Goal: Information Seeking & Learning: Learn about a topic

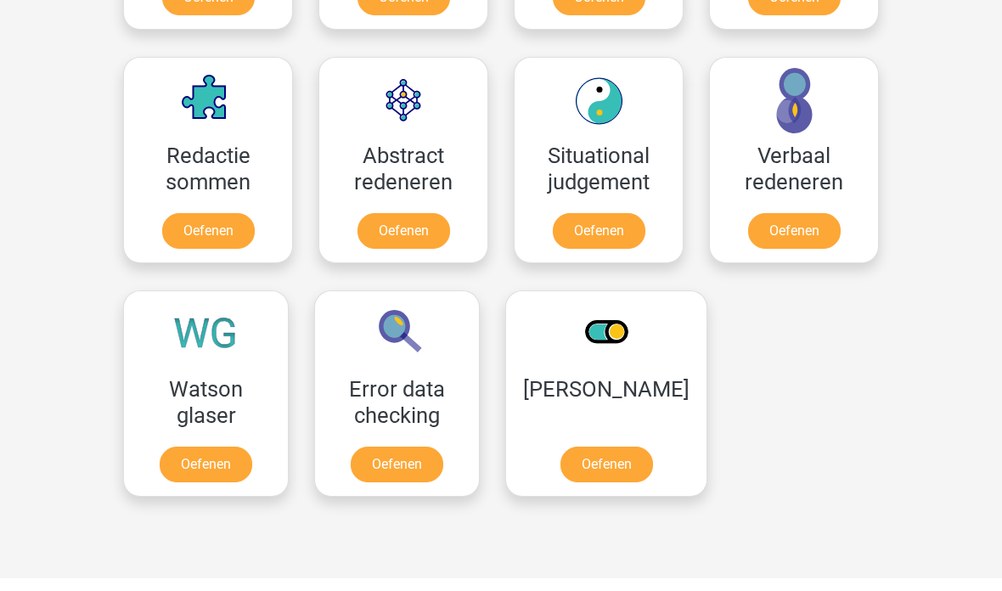
scroll to position [1216, 0]
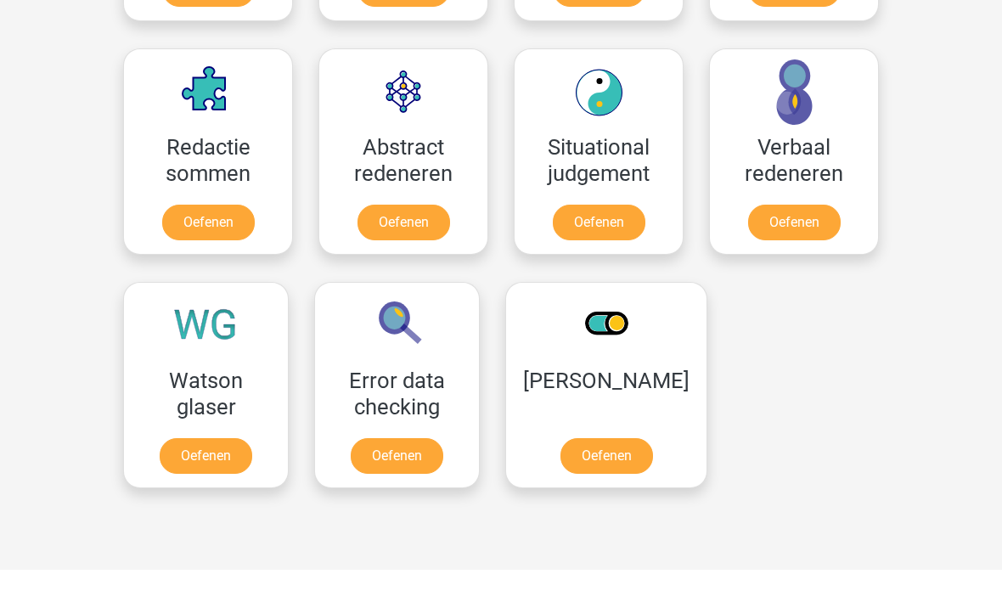
click at [203, 471] on link "Oefenen" at bounding box center [206, 456] width 93 height 36
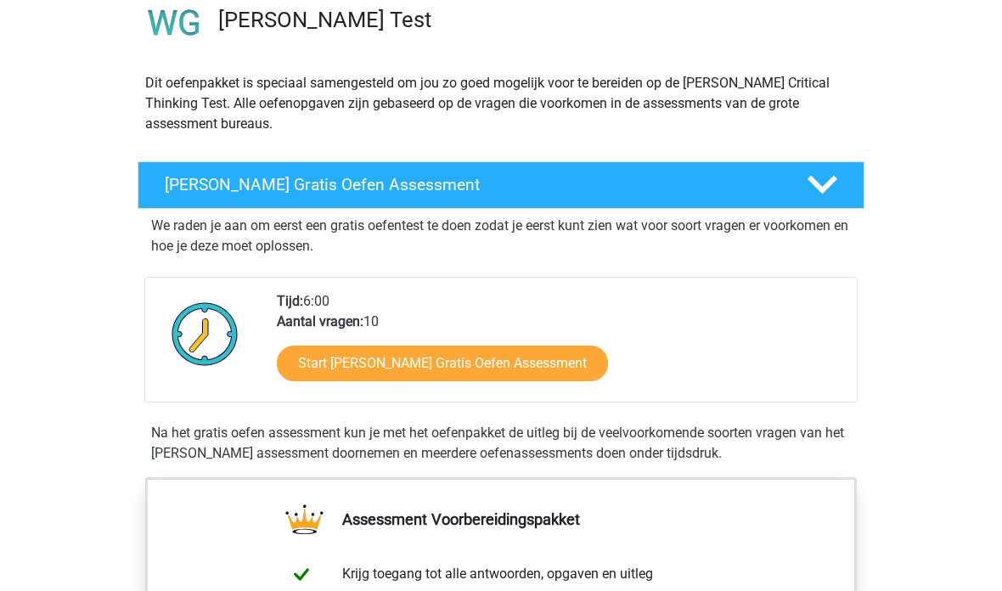
scroll to position [150, 0]
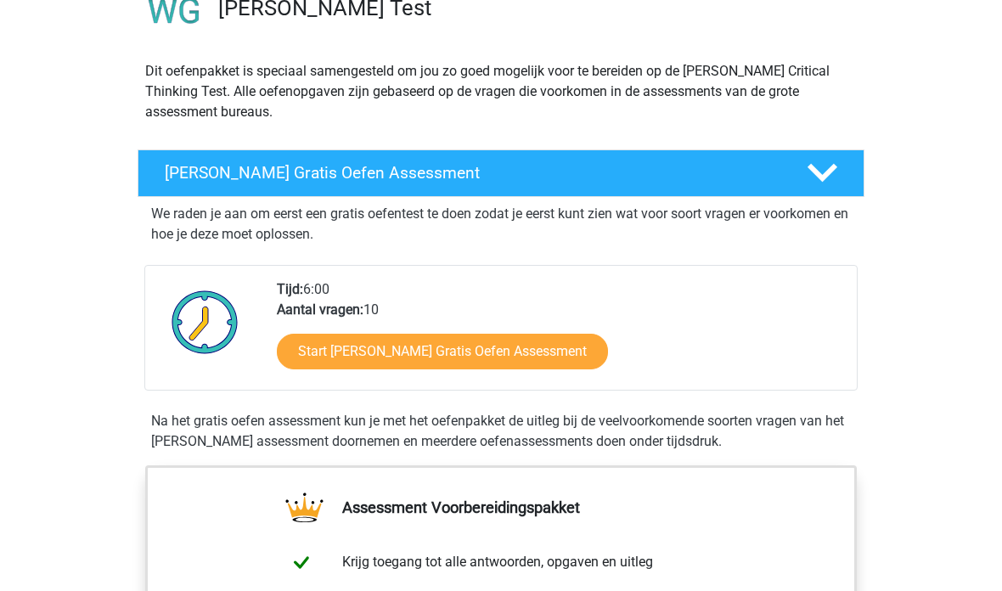
click at [341, 354] on link "Start Watson Glaser Gratis Oefen Assessment" at bounding box center [442, 353] width 331 height 36
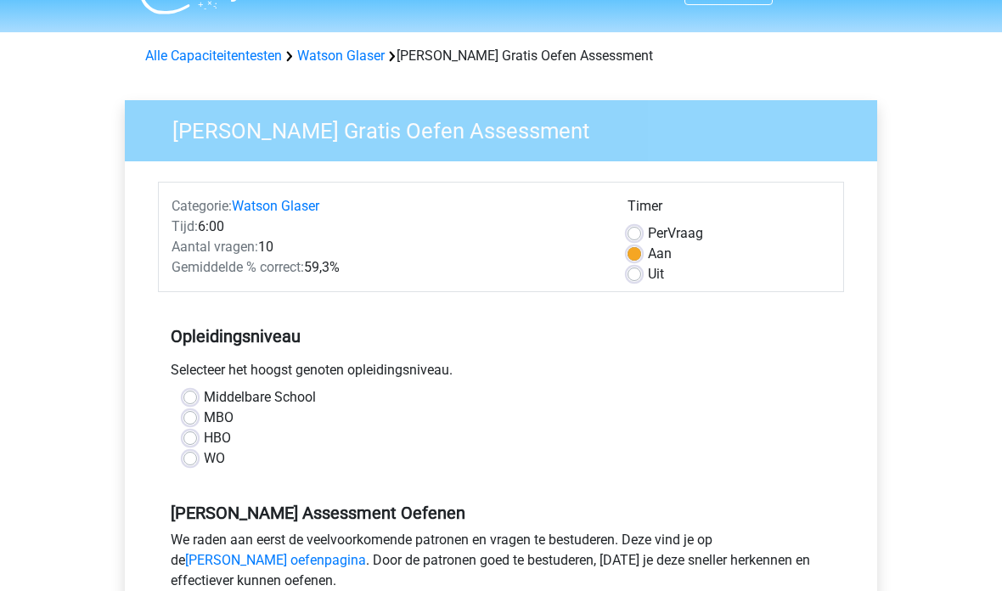
scroll to position [40, 0]
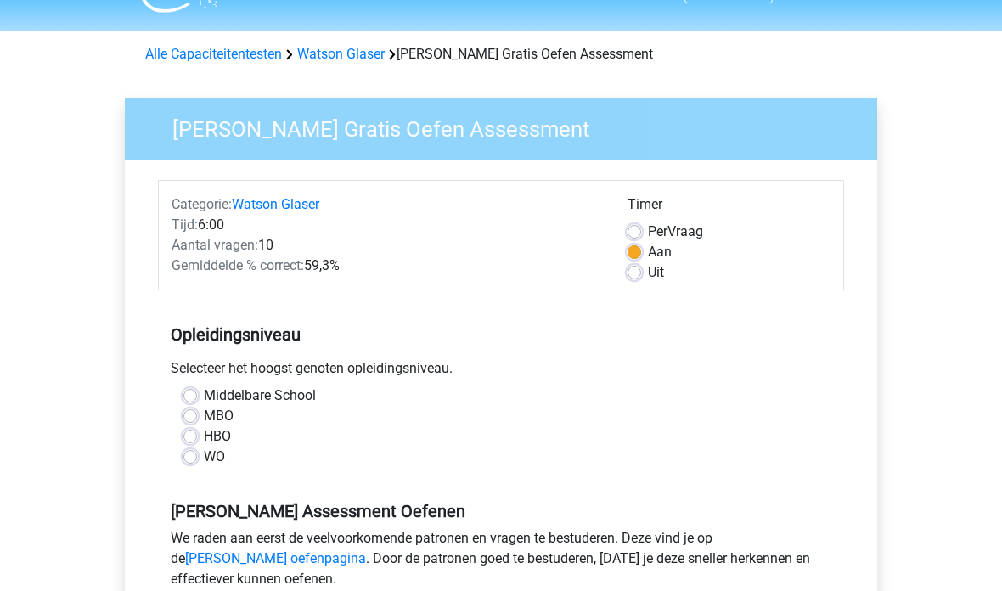
click at [204, 460] on label "WO" at bounding box center [214, 458] width 21 height 20
click at [184, 460] on input "WO" at bounding box center [190, 456] width 14 height 17
radio input "true"
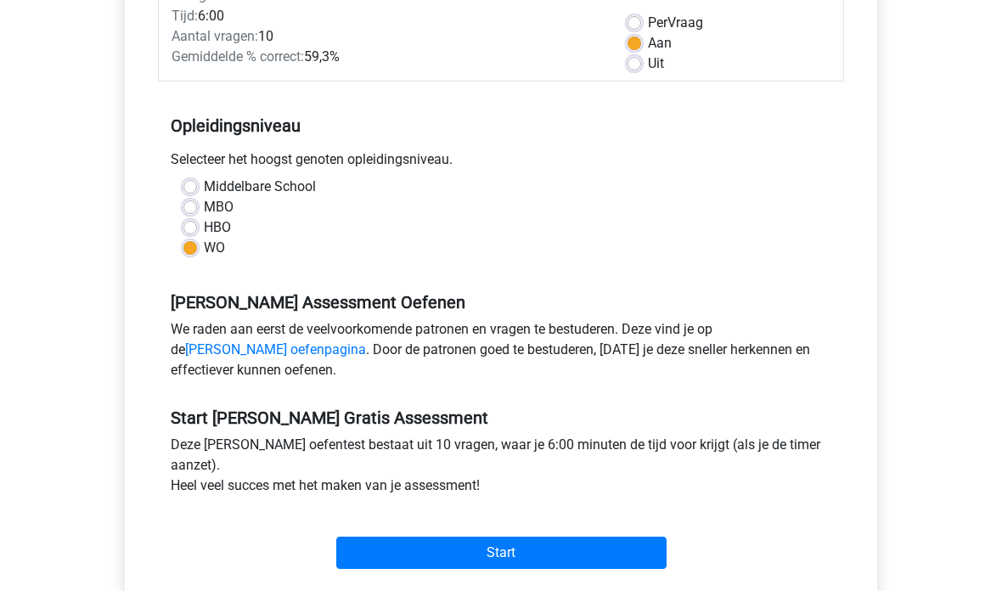
scroll to position [255, 0]
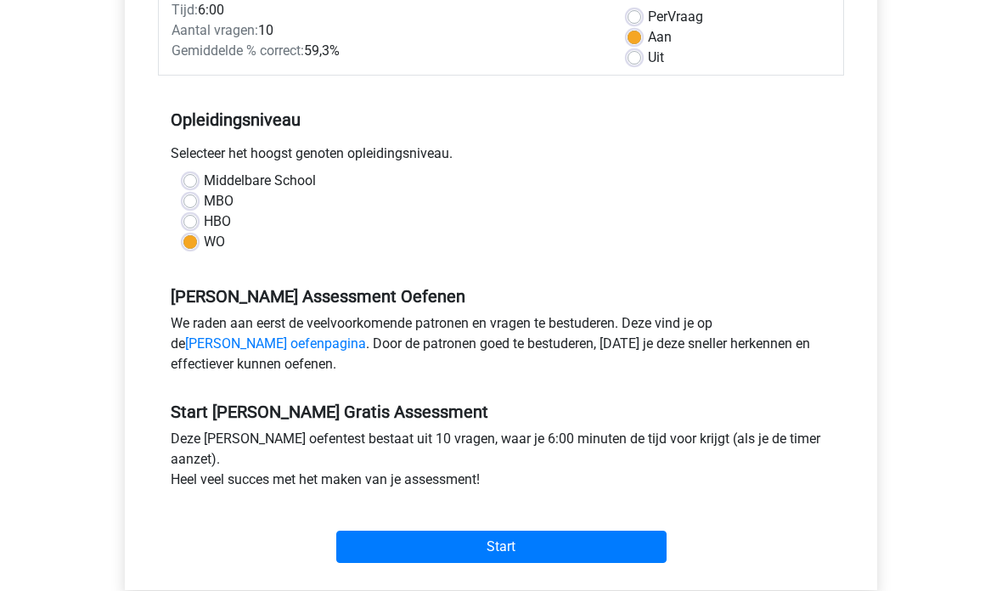
click at [420, 536] on input "Start" at bounding box center [501, 548] width 330 height 32
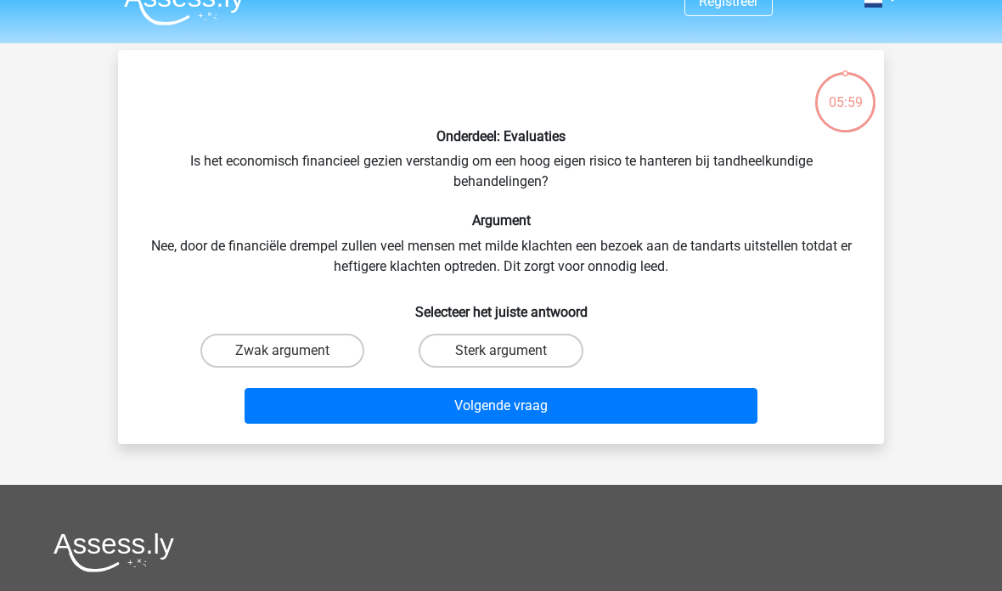
scroll to position [28, 0]
click at [474, 342] on label "Sterk argument" at bounding box center [501, 351] width 164 height 34
click at [501, 351] on input "Sterk argument" at bounding box center [506, 356] width 11 height 11
radio input "true"
click at [457, 396] on button "Volgende vraag" at bounding box center [502, 406] width 514 height 36
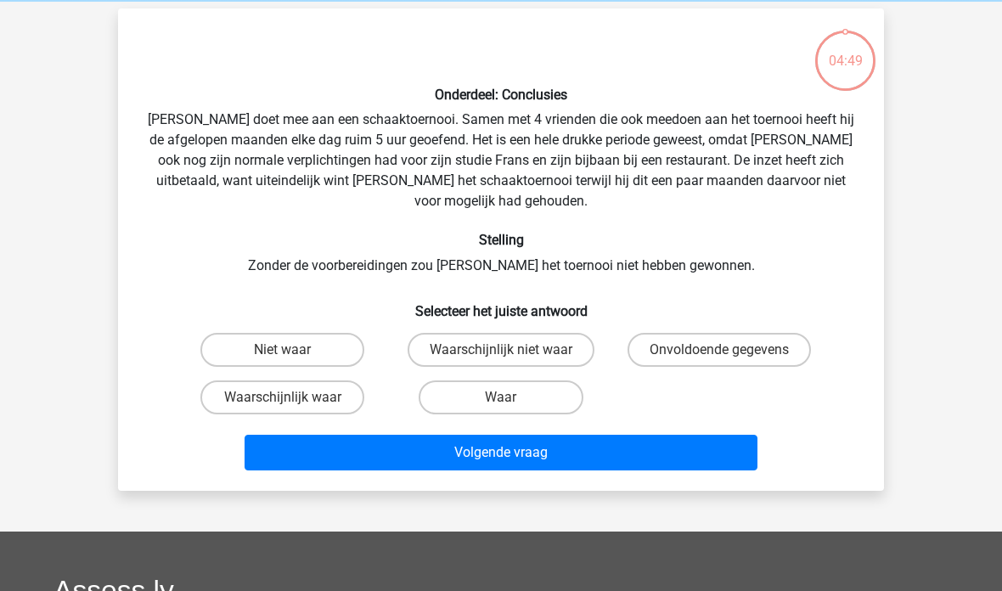
scroll to position [78, 0]
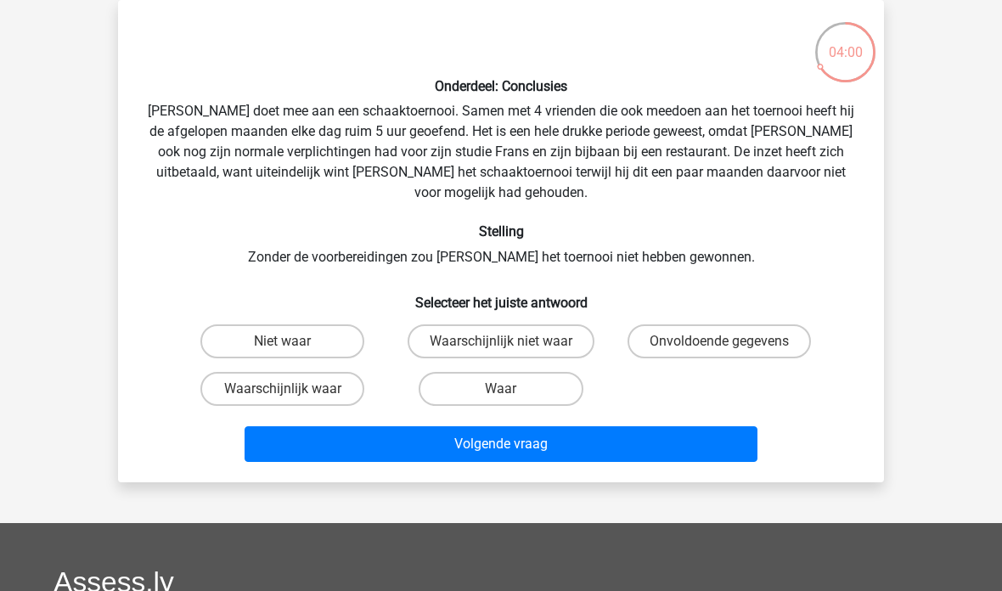
click at [281, 372] on label "Waarschijnlijk waar" at bounding box center [282, 389] width 164 height 34
click at [283, 389] on input "Waarschijnlijk waar" at bounding box center [288, 394] width 11 height 11
radio input "true"
click at [341, 426] on button "Volgende vraag" at bounding box center [502, 444] width 514 height 36
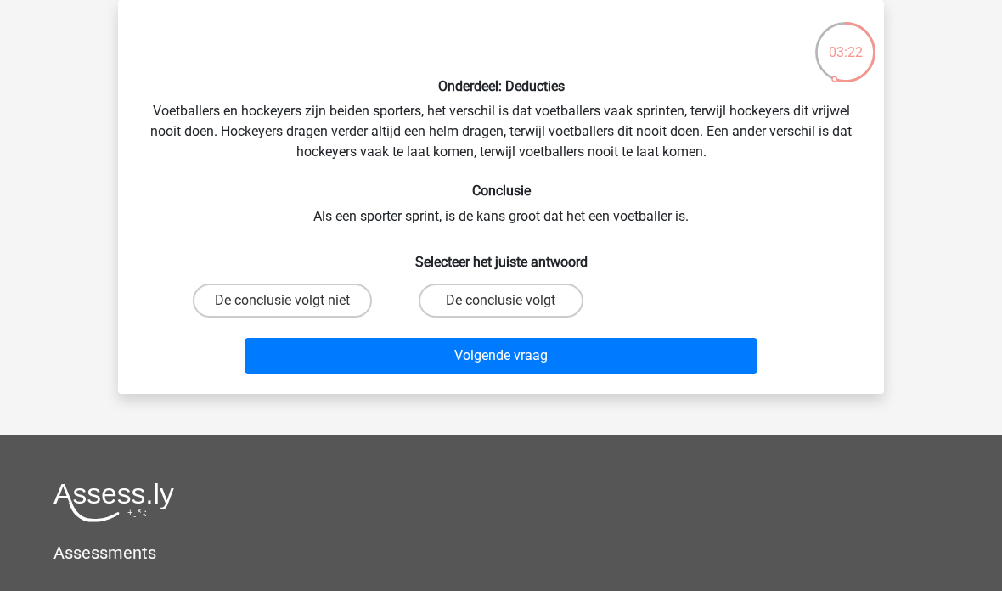
click at [259, 299] on label "De conclusie volgt niet" at bounding box center [282, 301] width 179 height 34
click at [283, 301] on input "De conclusie volgt niet" at bounding box center [288, 306] width 11 height 11
radio input "true"
click at [318, 353] on button "Volgende vraag" at bounding box center [502, 356] width 514 height 36
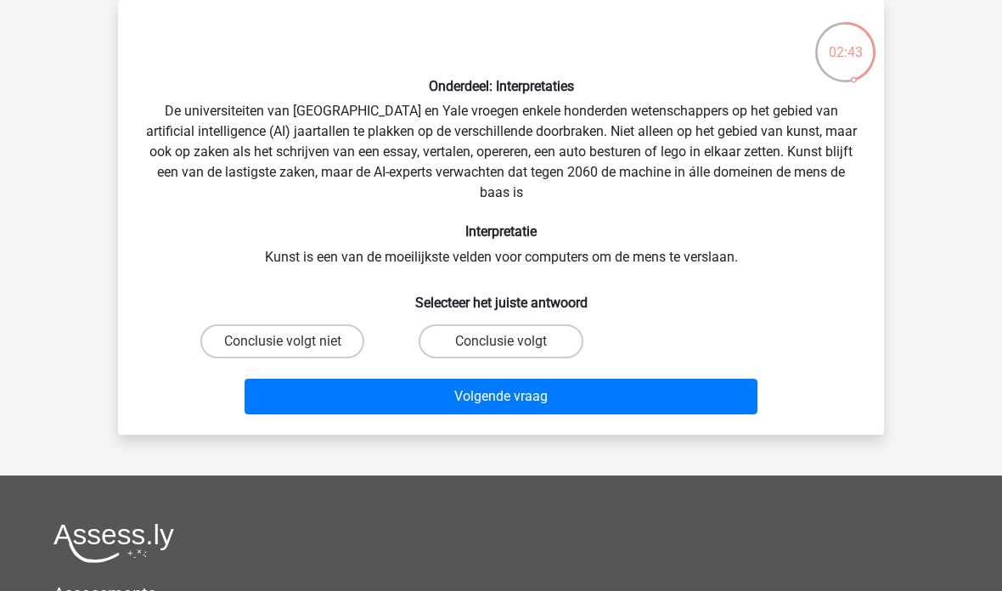
click at [488, 345] on label "Conclusie volgt" at bounding box center [501, 341] width 164 height 34
click at [501, 345] on input "Conclusie volgt" at bounding box center [506, 346] width 11 height 11
radio input "true"
click at [440, 402] on button "Volgende vraag" at bounding box center [502, 397] width 514 height 36
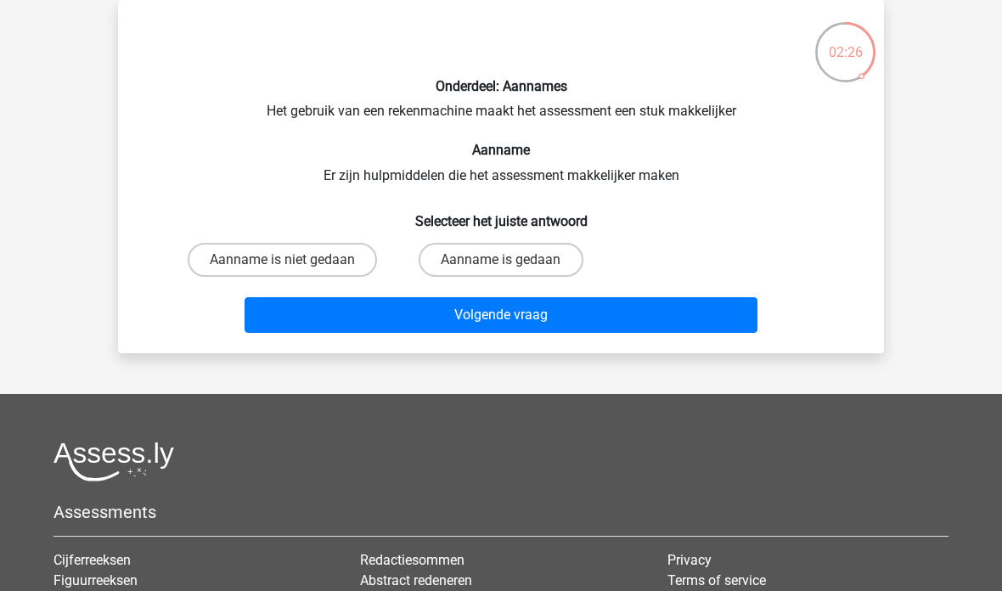
click at [477, 262] on label "Aanname is gedaan" at bounding box center [501, 260] width 164 height 34
click at [501, 262] on input "Aanname is gedaan" at bounding box center [506, 265] width 11 height 11
radio input "true"
click at [491, 317] on button "Volgende vraag" at bounding box center [502, 315] width 514 height 36
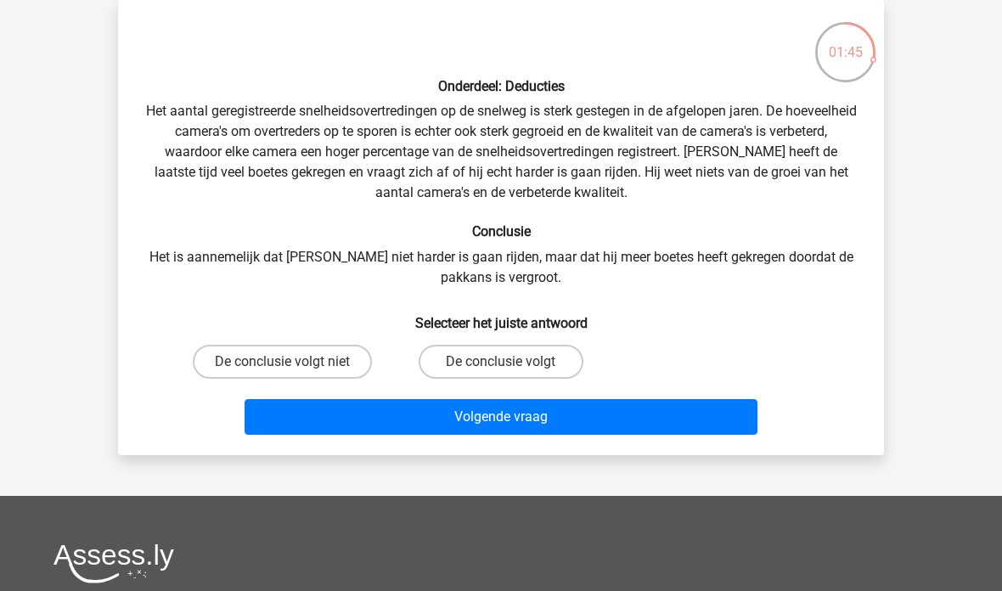
click at [471, 364] on label "De conclusie volgt" at bounding box center [501, 362] width 164 height 34
click at [501, 364] on input "De conclusie volgt" at bounding box center [506, 367] width 11 height 11
radio input "true"
click at [499, 407] on button "Volgende vraag" at bounding box center [502, 417] width 514 height 36
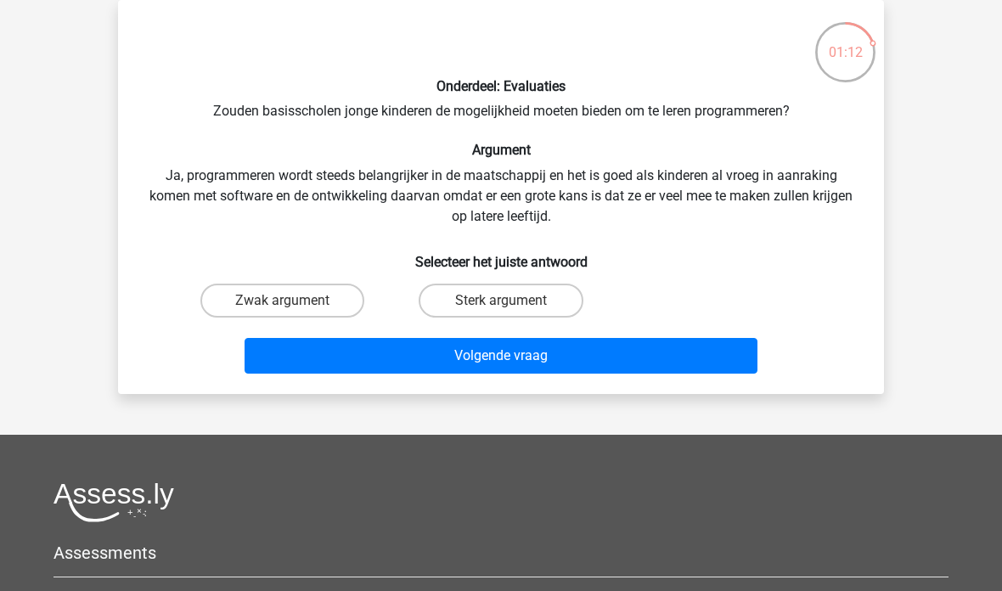
click at [457, 277] on div "Sterk argument" at bounding box center [501, 301] width 218 height 48
click at [470, 302] on label "Sterk argument" at bounding box center [501, 301] width 164 height 34
click at [501, 302] on input "Sterk argument" at bounding box center [506, 306] width 11 height 11
radio input "true"
click at [483, 361] on button "Volgende vraag" at bounding box center [502, 356] width 514 height 36
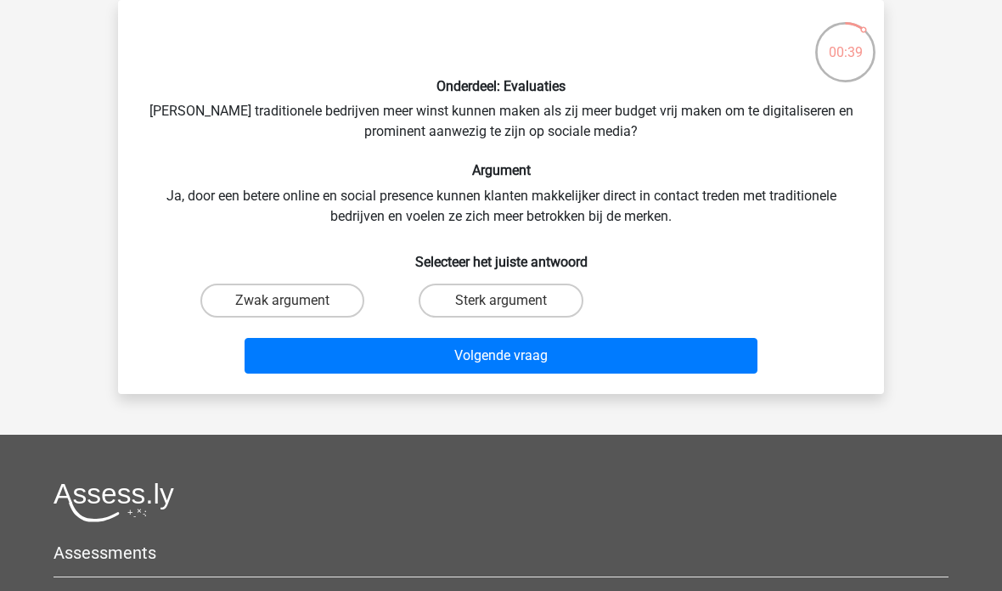
click at [480, 296] on label "Sterk argument" at bounding box center [501, 301] width 164 height 34
click at [501, 301] on input "Sterk argument" at bounding box center [506, 306] width 11 height 11
radio input "true"
click at [501, 355] on button "Volgende vraag" at bounding box center [502, 356] width 514 height 36
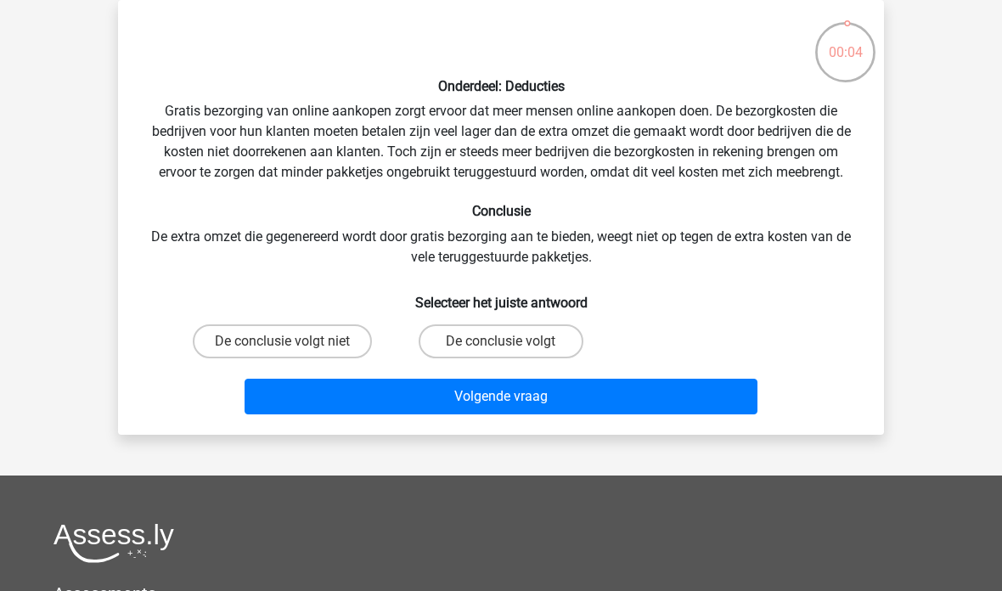
click at [468, 351] on label "De conclusie volgt" at bounding box center [501, 341] width 164 height 34
click at [501, 351] on input "De conclusie volgt" at bounding box center [506, 346] width 11 height 11
radio input "true"
click at [489, 392] on button "Volgende vraag" at bounding box center [502, 397] width 514 height 36
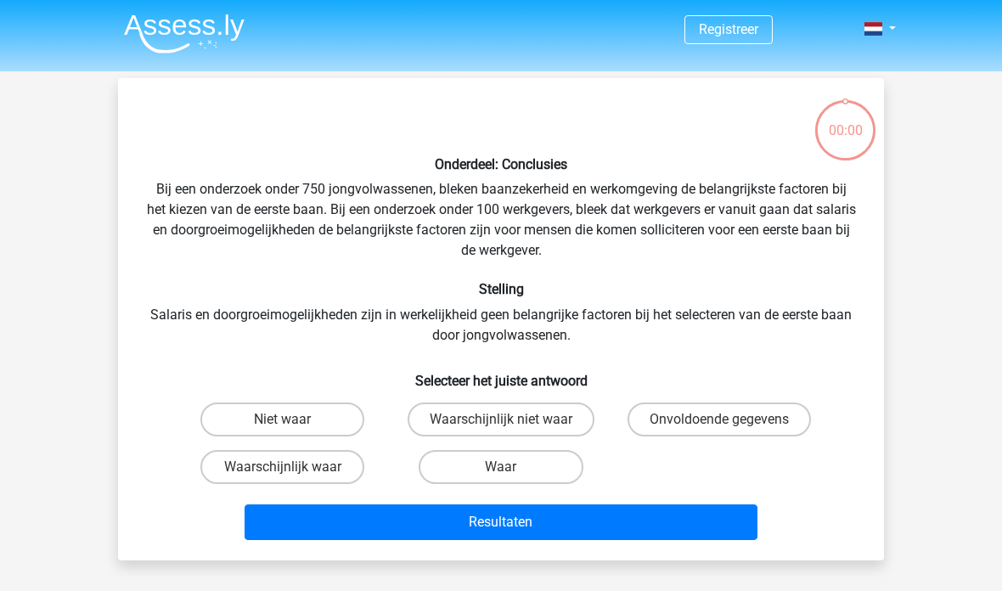
scroll to position [78, 0]
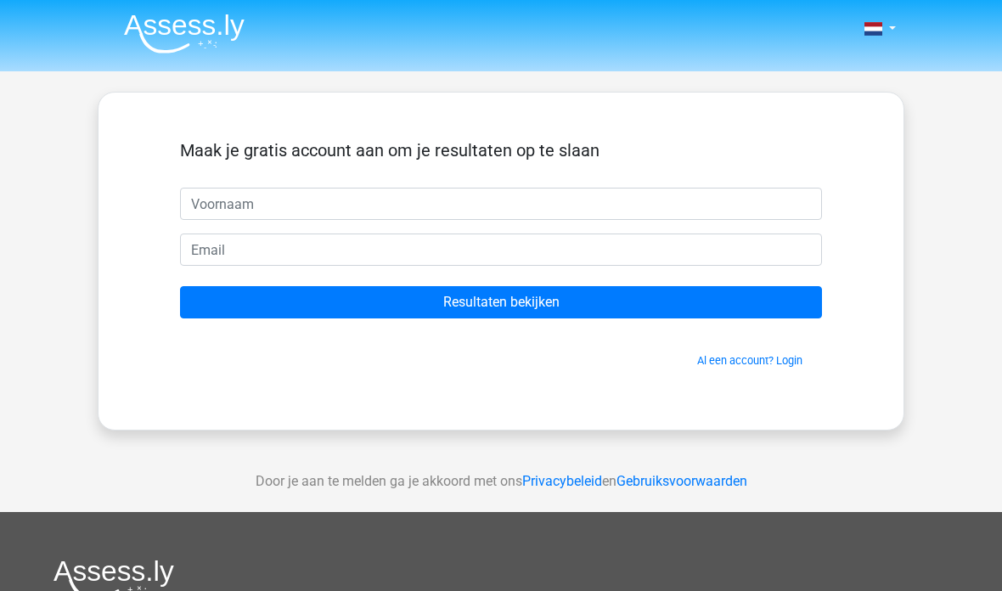
click at [266, 206] on input "text" at bounding box center [501, 204] width 642 height 32
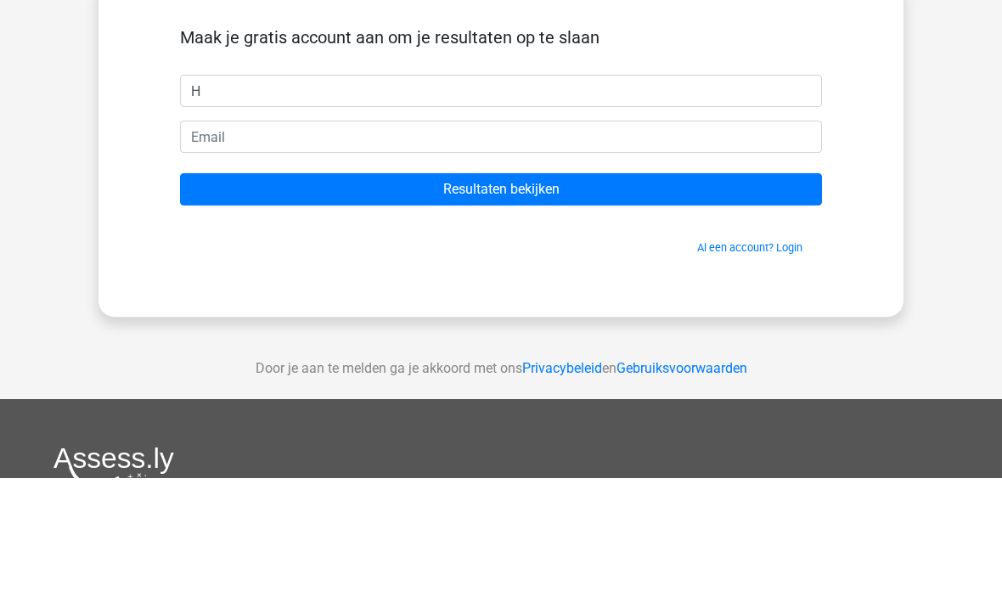
type input "H"
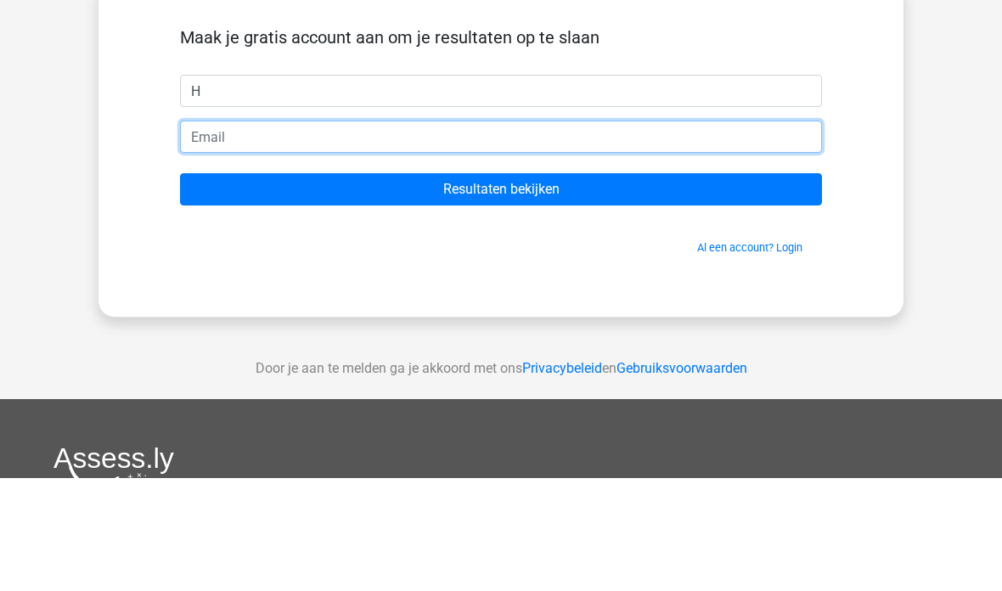
click at [206, 234] on input "email" at bounding box center [501, 250] width 642 height 32
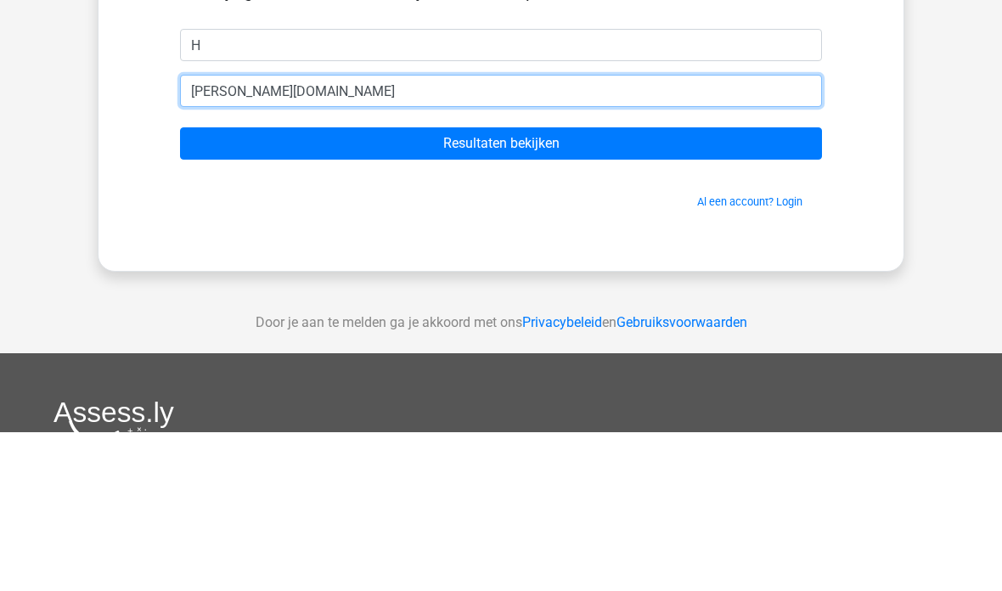
scroll to position [159, 0]
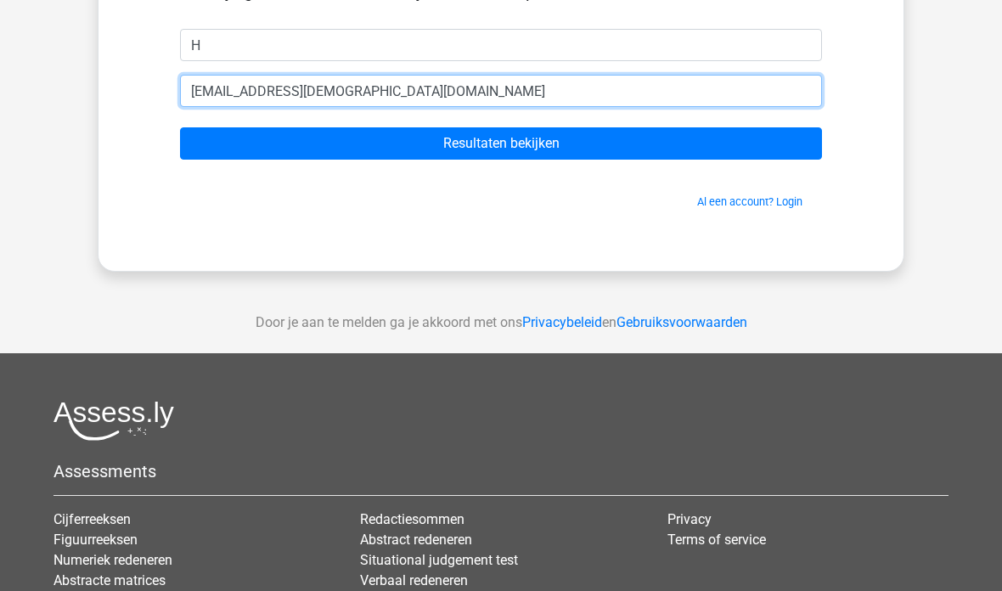
type input "henk.mom105@gmail.com"
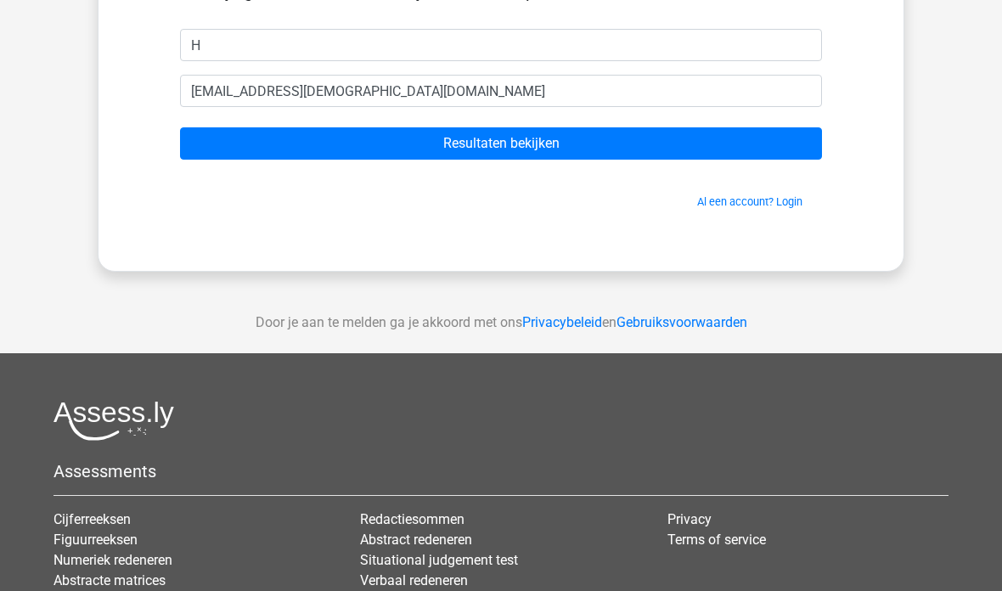
click at [420, 144] on input "Resultaten bekijken" at bounding box center [501, 143] width 642 height 32
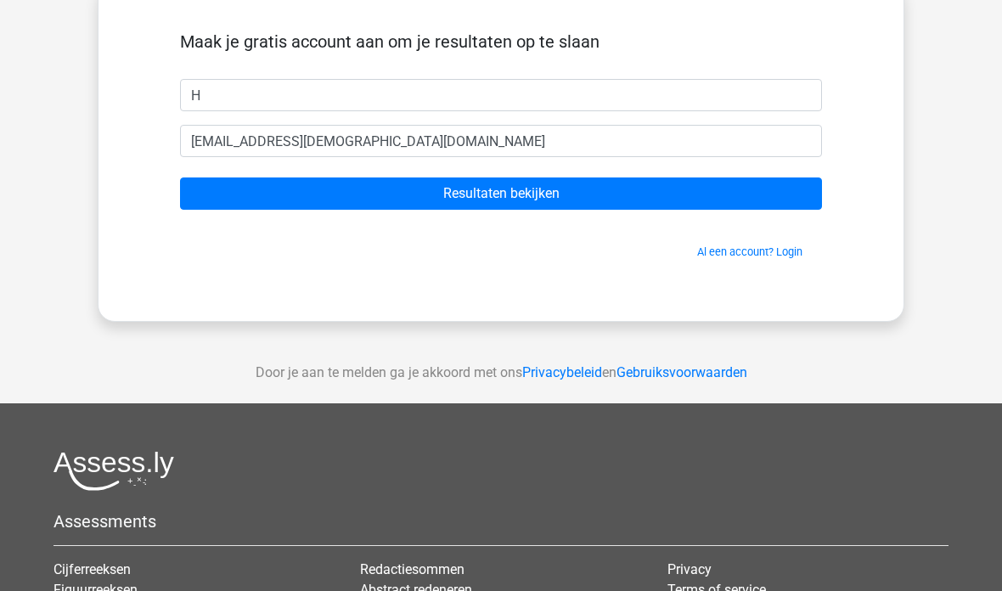
scroll to position [0, 0]
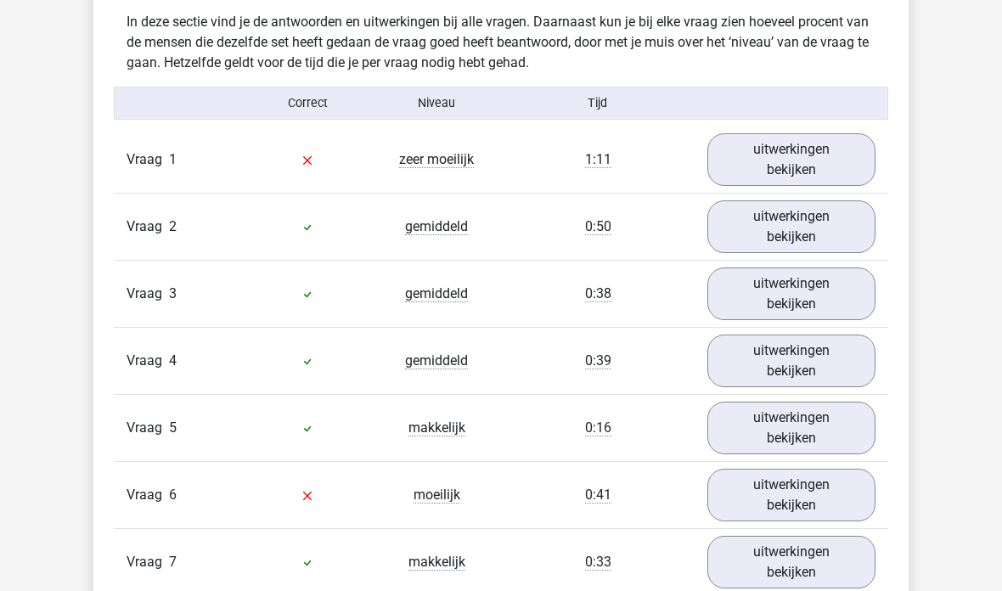
scroll to position [1329, 0]
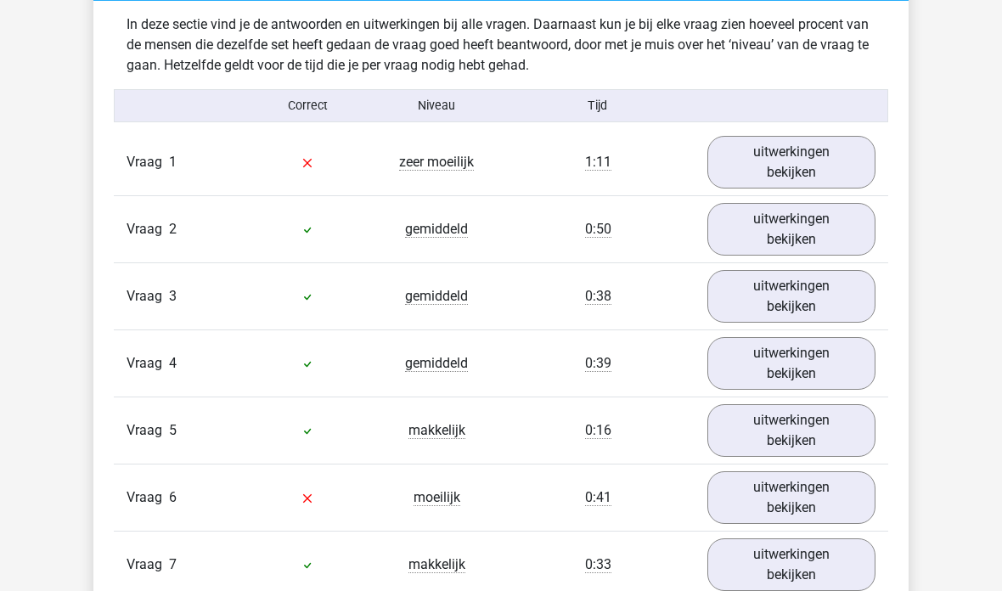
click at [798, 152] on link "uitwerkingen bekijken" at bounding box center [792, 162] width 168 height 53
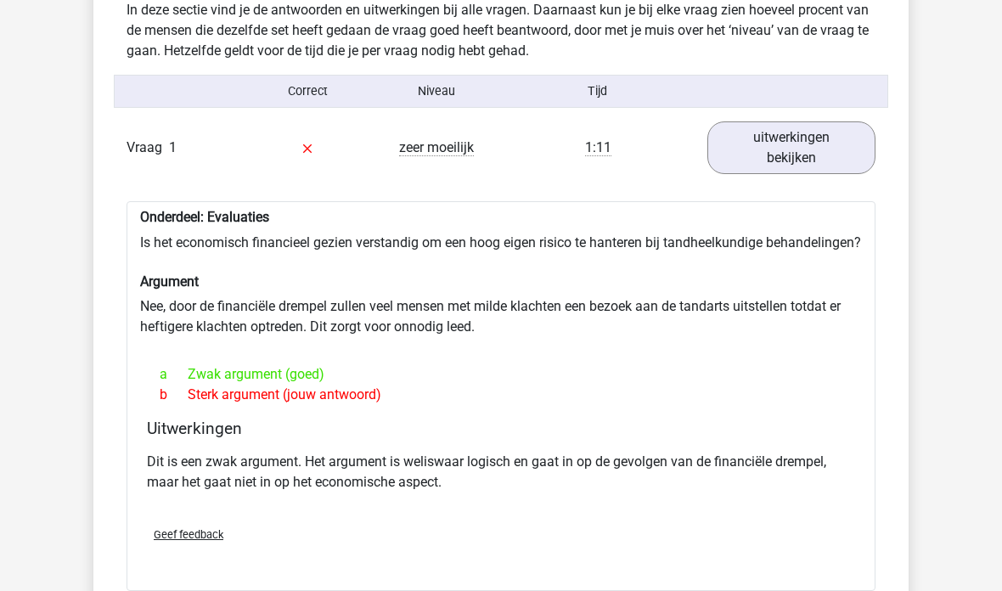
scroll to position [1343, 0]
click at [792, 126] on link "uitwerkingen bekijken" at bounding box center [792, 147] width 168 height 53
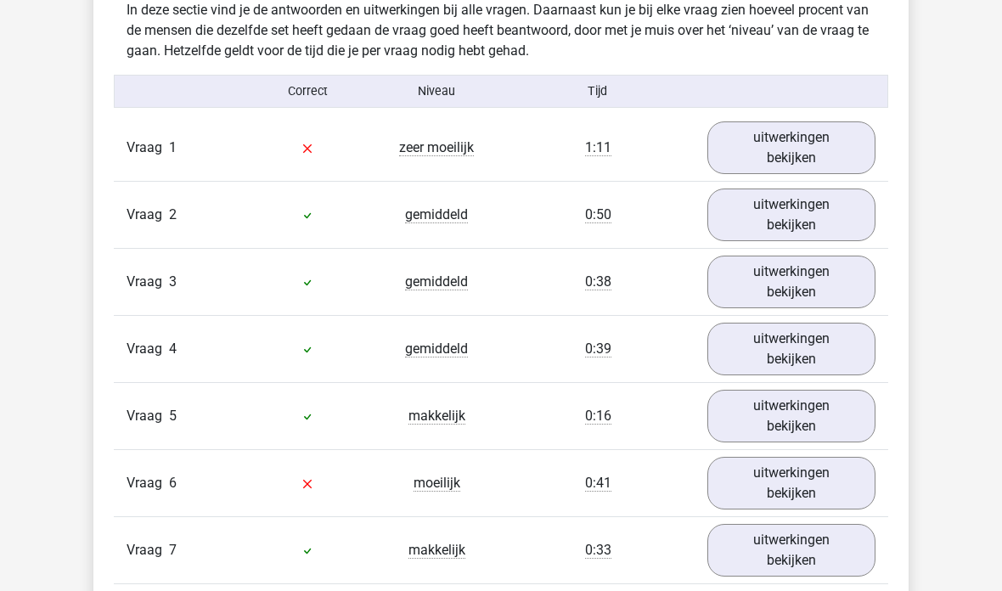
click at [753, 209] on link "uitwerkingen bekijken" at bounding box center [792, 215] width 168 height 53
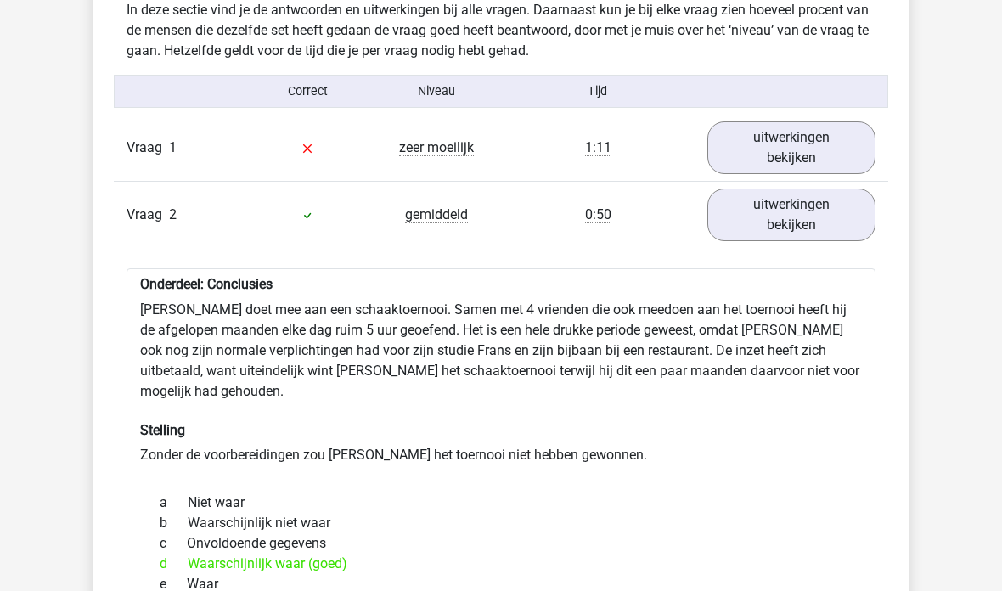
click at [775, 200] on link "uitwerkingen bekijken" at bounding box center [792, 215] width 168 height 53
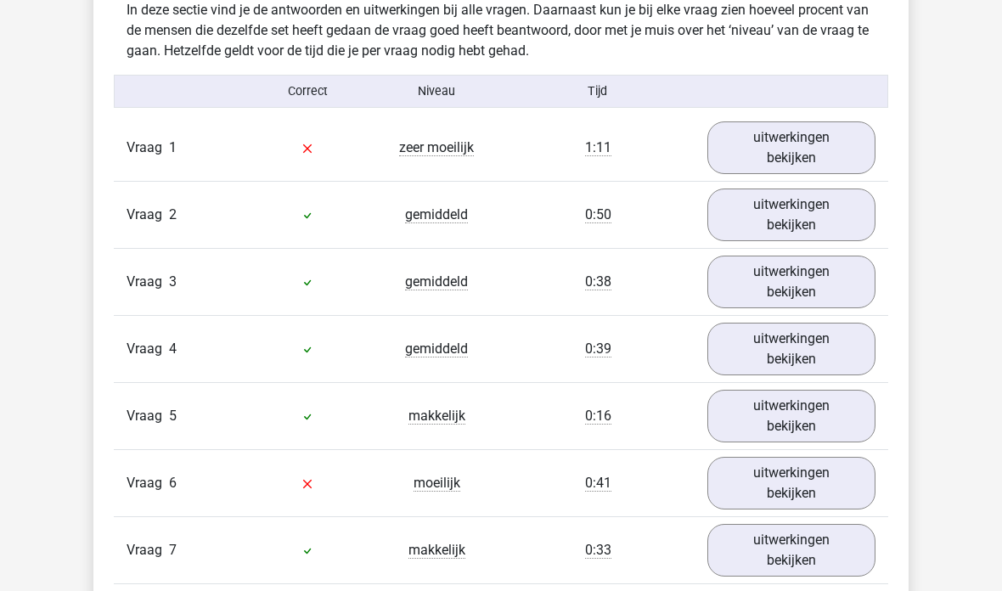
click at [768, 285] on link "uitwerkingen bekijken" at bounding box center [792, 282] width 168 height 53
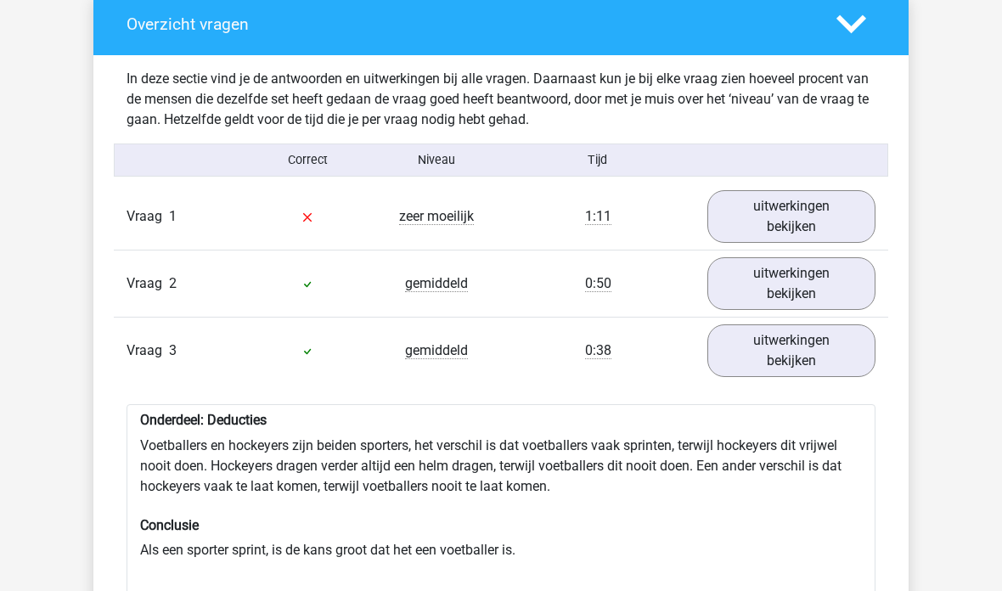
scroll to position [1273, 0]
click at [786, 349] on link "uitwerkingen bekijken" at bounding box center [792, 351] width 168 height 53
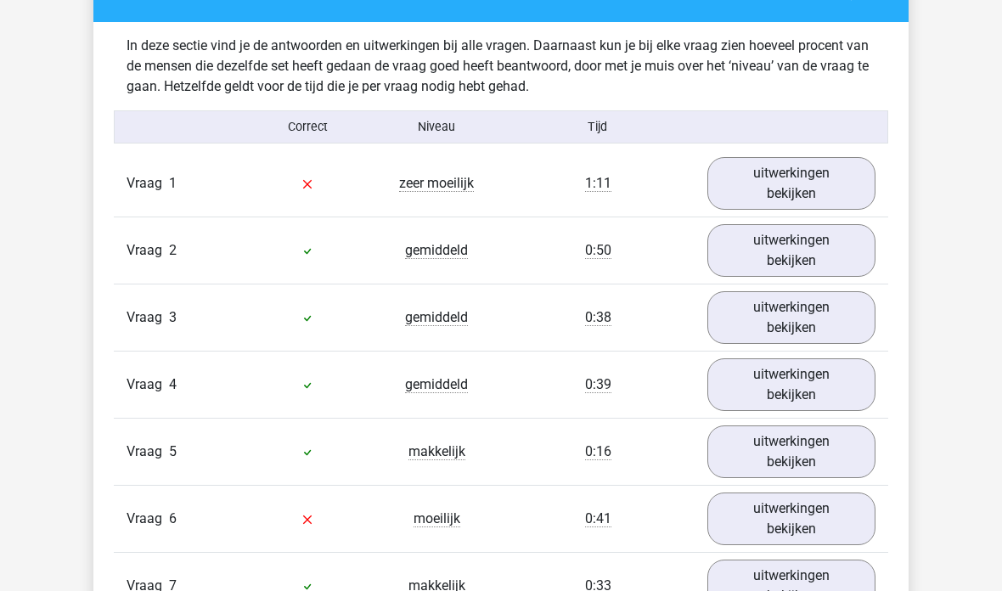
scroll to position [1310, 0]
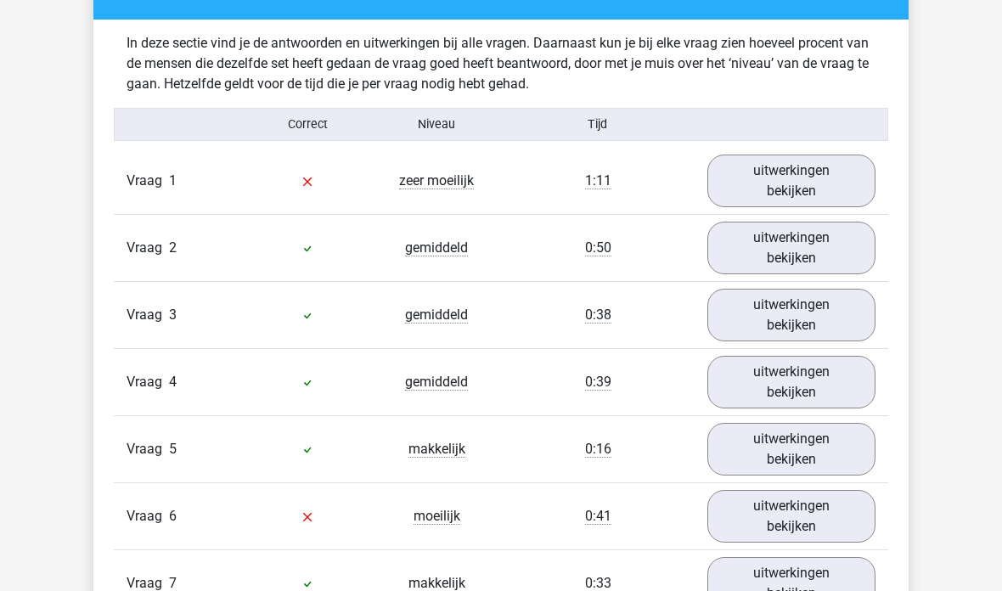
click at [779, 377] on link "uitwerkingen bekijken" at bounding box center [792, 382] width 168 height 53
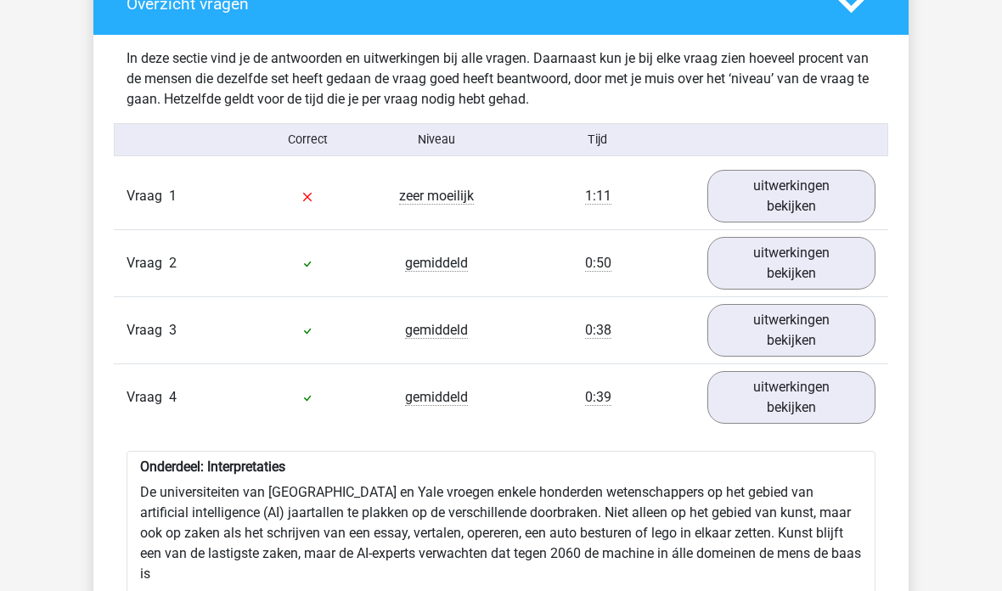
scroll to position [1288, 0]
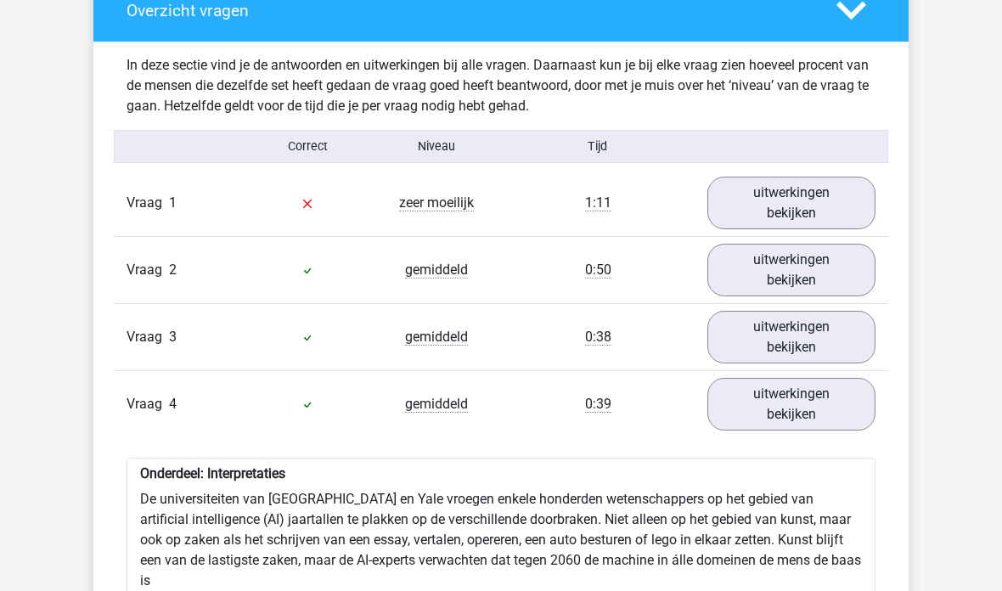
click at [765, 402] on link "uitwerkingen bekijken" at bounding box center [792, 404] width 168 height 53
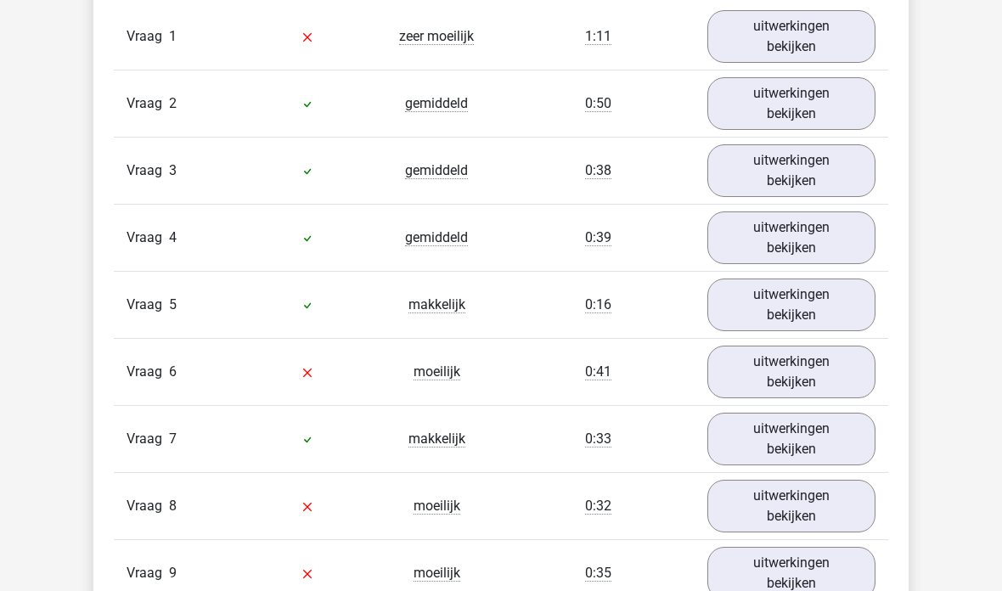
scroll to position [1454, 0]
click at [789, 377] on link "uitwerkingen bekijken" at bounding box center [792, 372] width 168 height 53
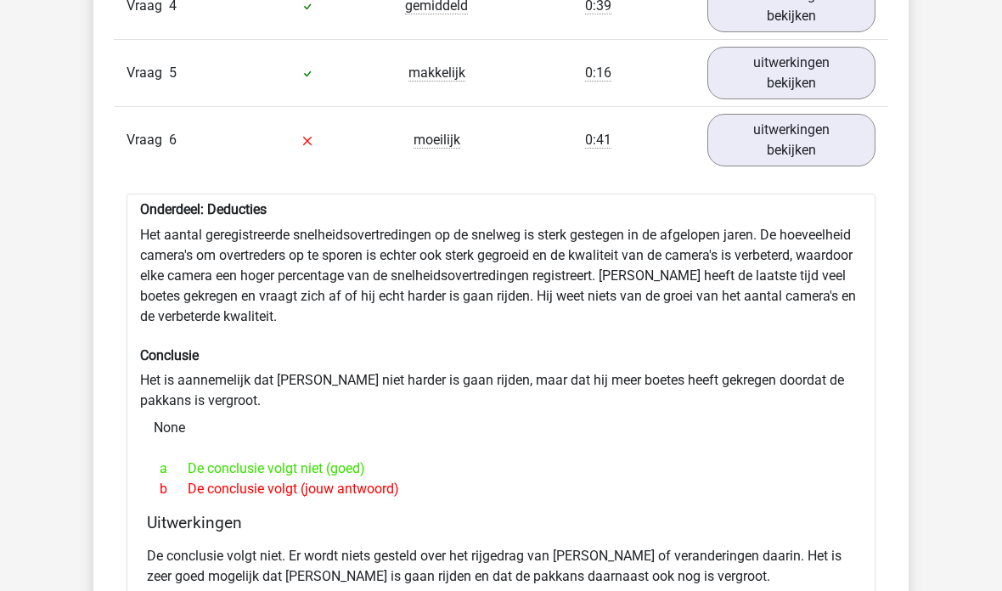
scroll to position [1668, 0]
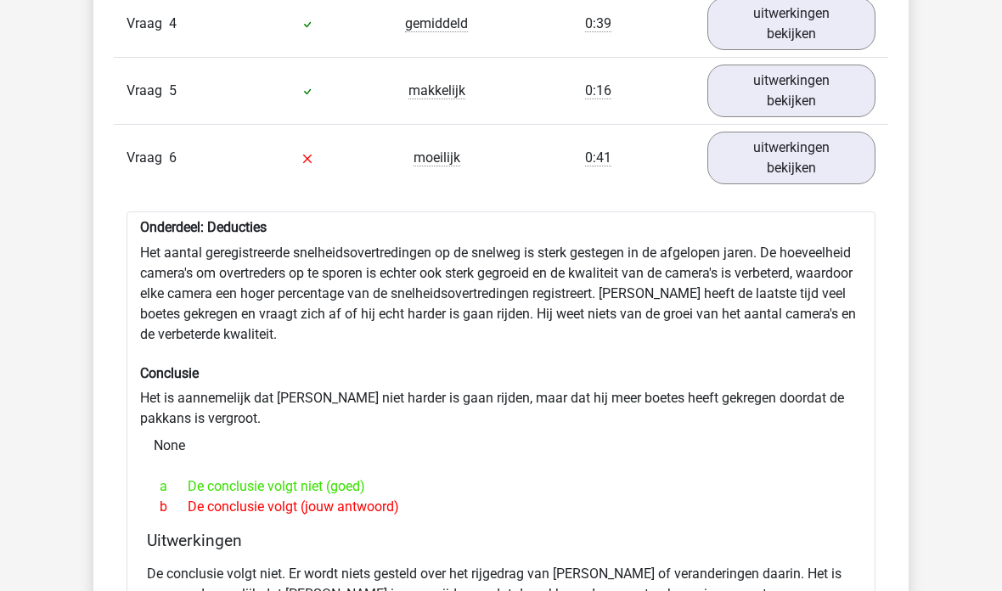
click at [765, 152] on link "uitwerkingen bekijken" at bounding box center [792, 158] width 168 height 53
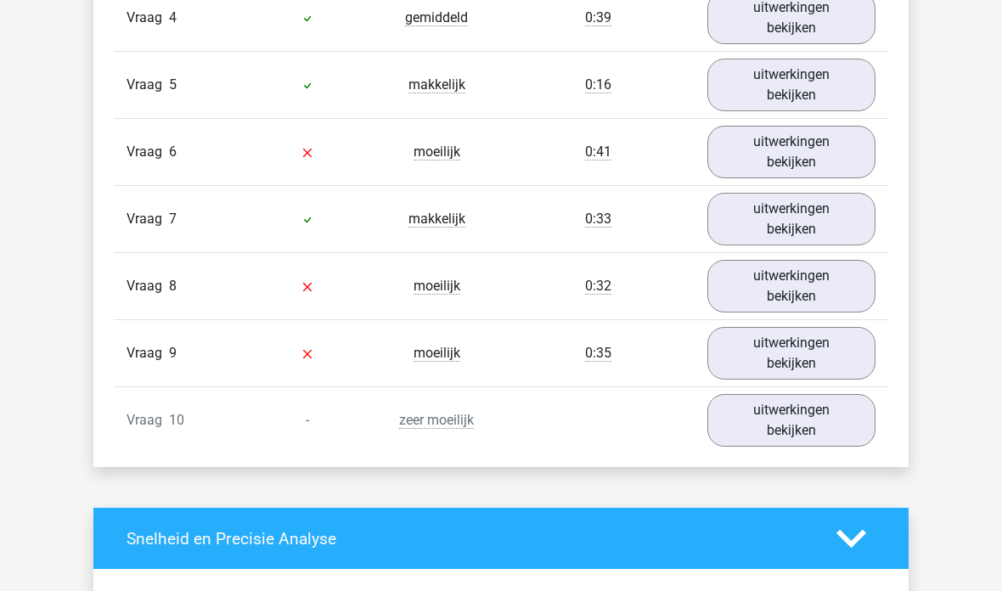
scroll to position [1674, 0]
click at [768, 278] on link "uitwerkingen bekijken" at bounding box center [792, 286] width 168 height 53
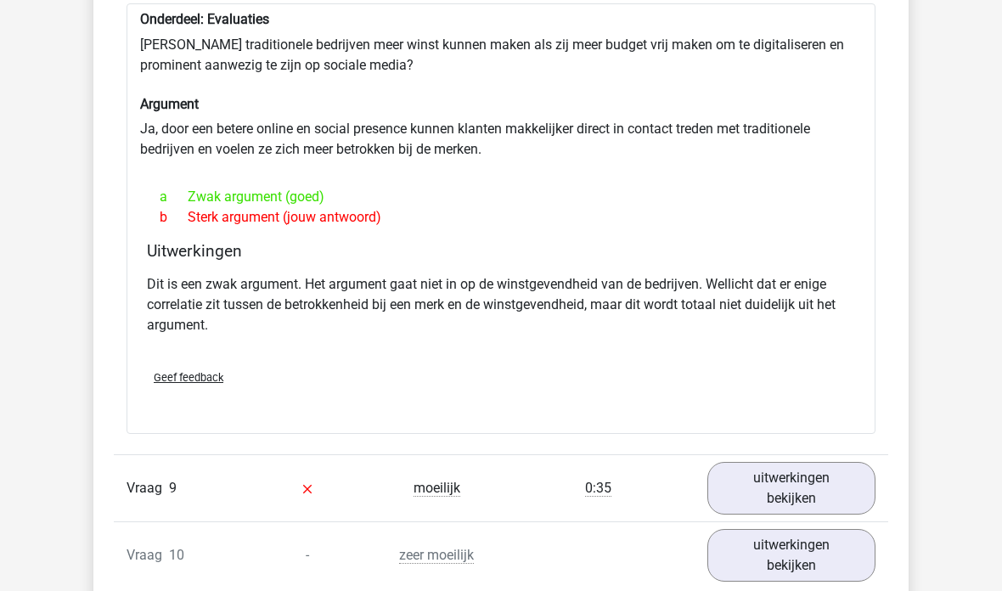
scroll to position [2023, 0]
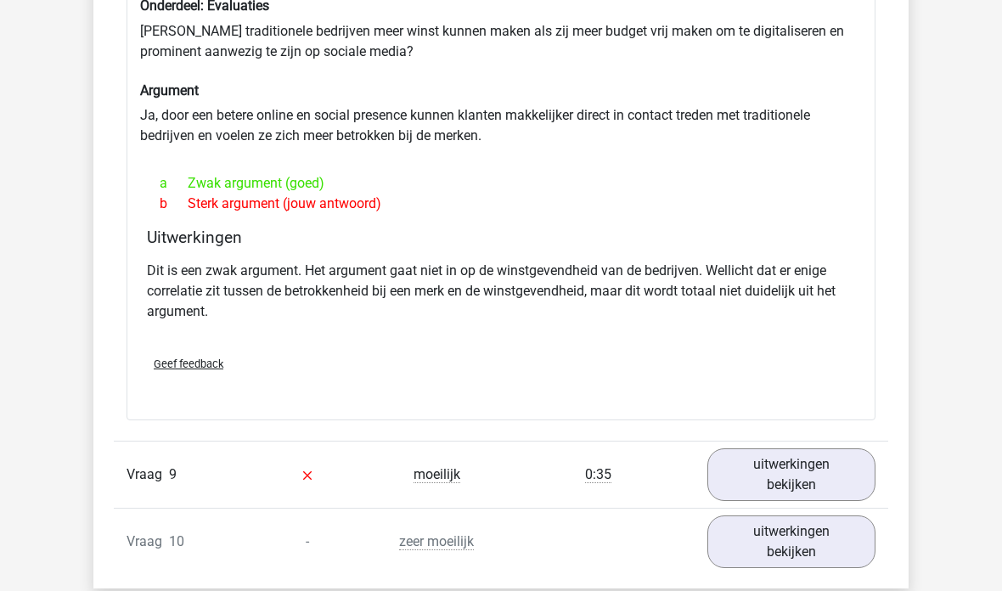
click at [795, 471] on link "uitwerkingen bekijken" at bounding box center [792, 475] width 168 height 53
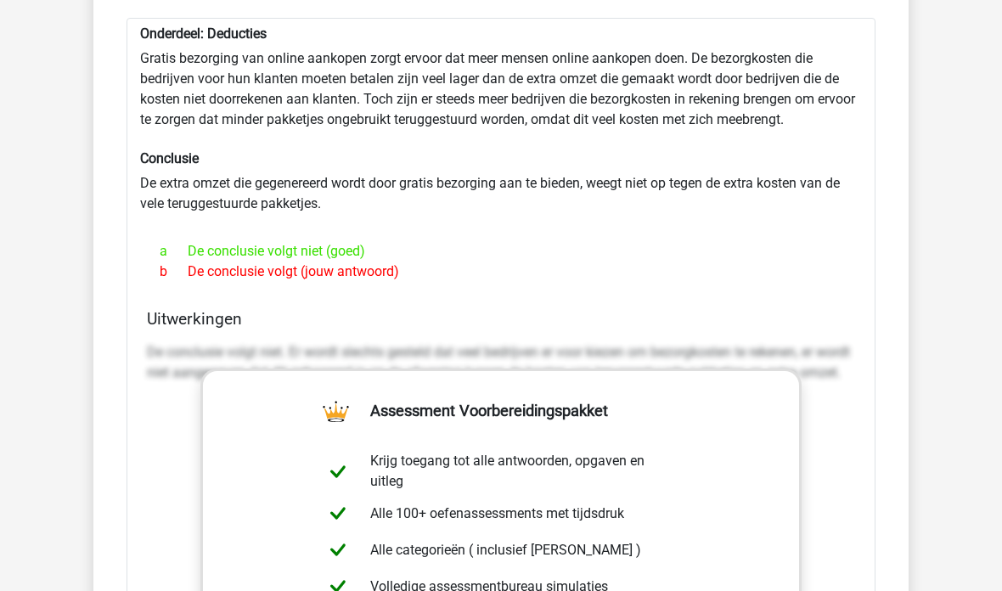
scroll to position [2541, 0]
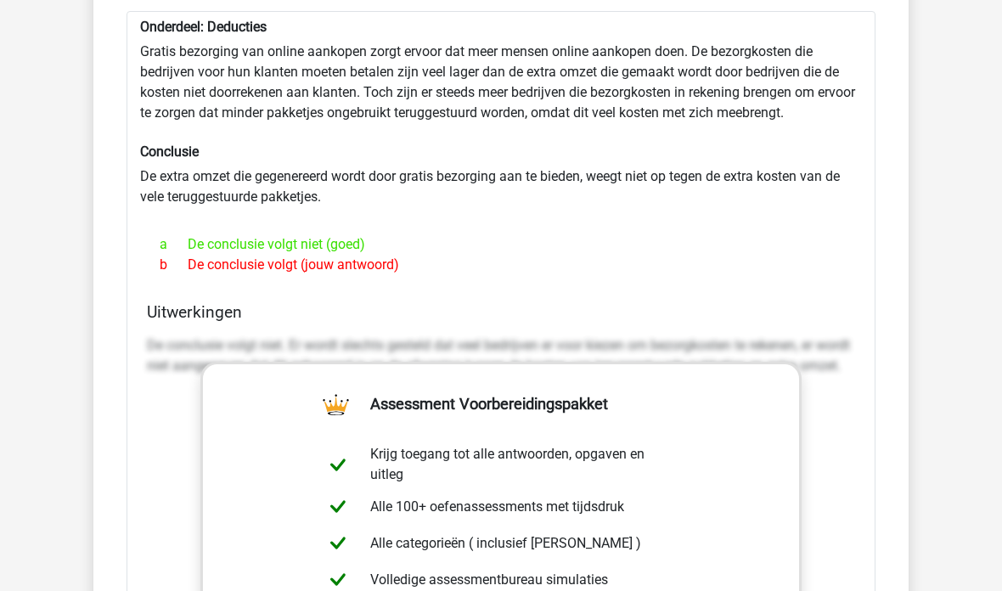
click at [158, 377] on p "De conclusie volgt niet. Er wordt slechts gesteld dat veel bedrijven er voor ki…" at bounding box center [501, 356] width 708 height 41
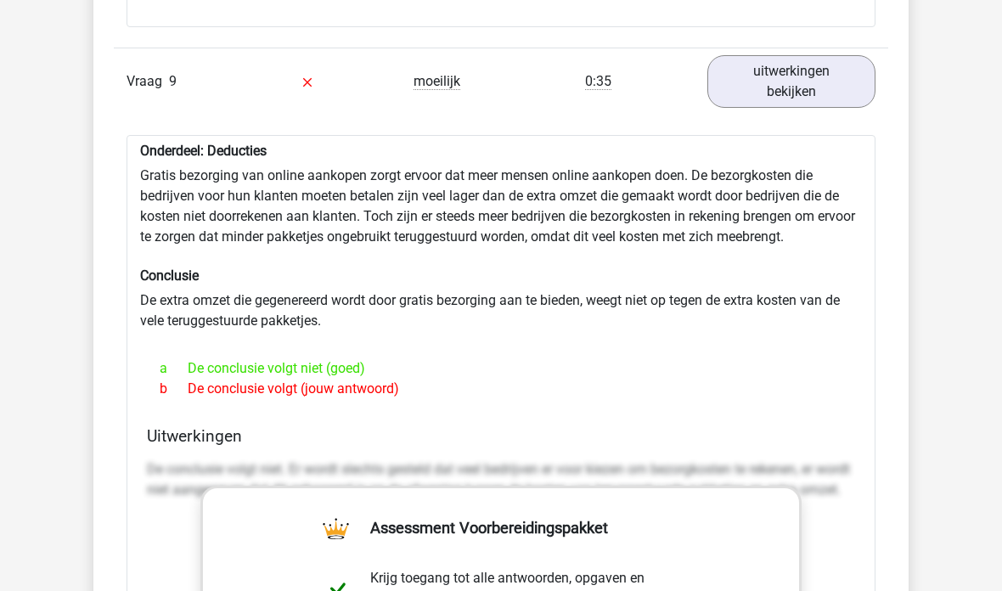
scroll to position [2401, 0]
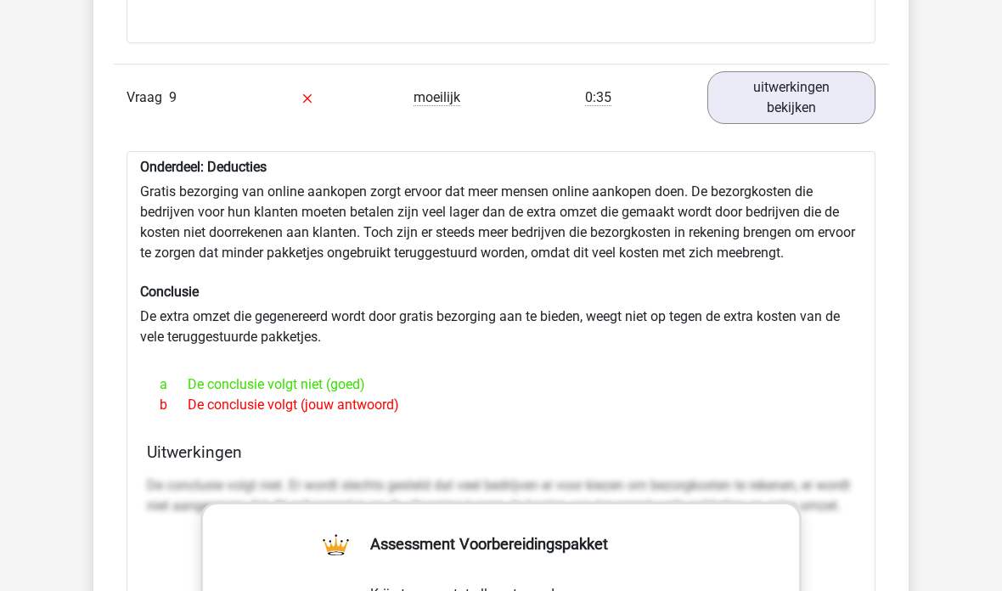
click at [826, 87] on link "uitwerkingen bekijken" at bounding box center [792, 97] width 168 height 53
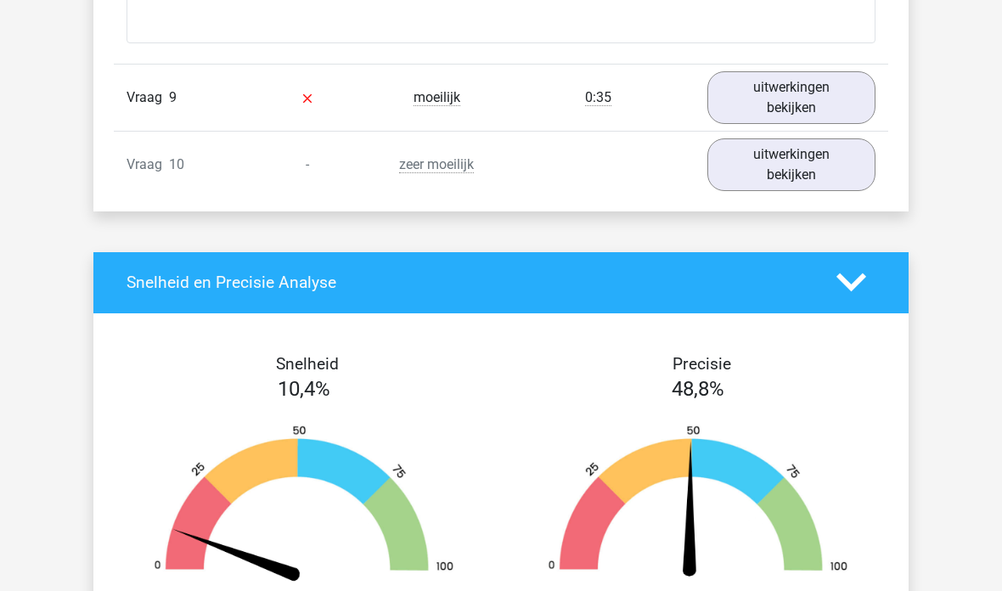
click at [760, 162] on link "uitwerkingen bekijken" at bounding box center [792, 164] width 168 height 53
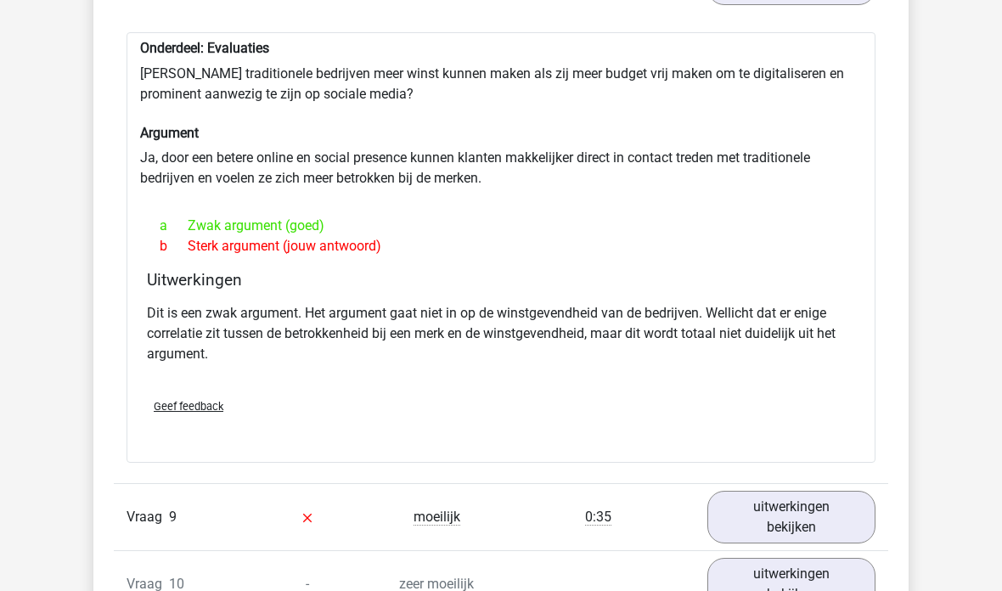
scroll to position [1893, 0]
